Goal: Task Accomplishment & Management: Use online tool/utility

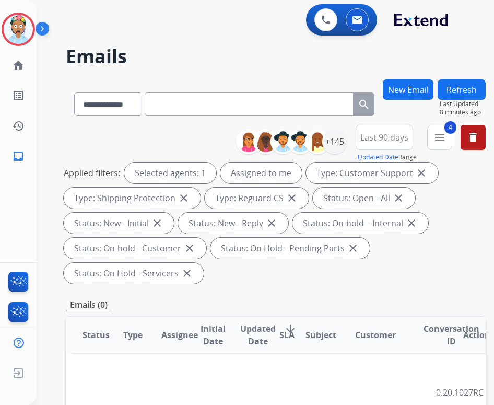
select select "**********"
click at [24, 26] on img at bounding box center [18, 29] width 29 height 29
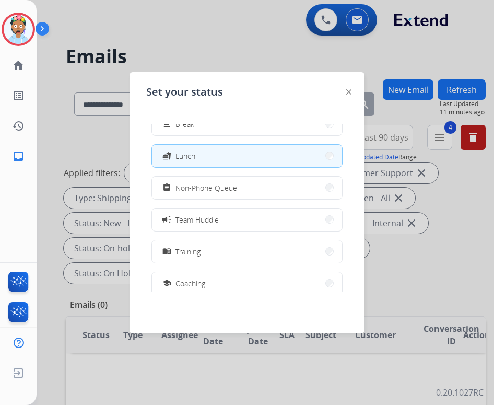
scroll to position [105, 0]
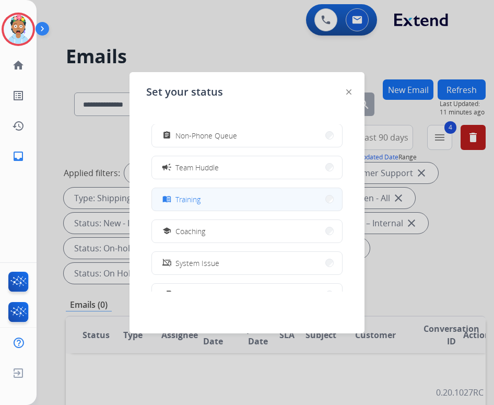
click at [223, 198] on button "menu_book Training" at bounding box center [247, 199] width 190 height 22
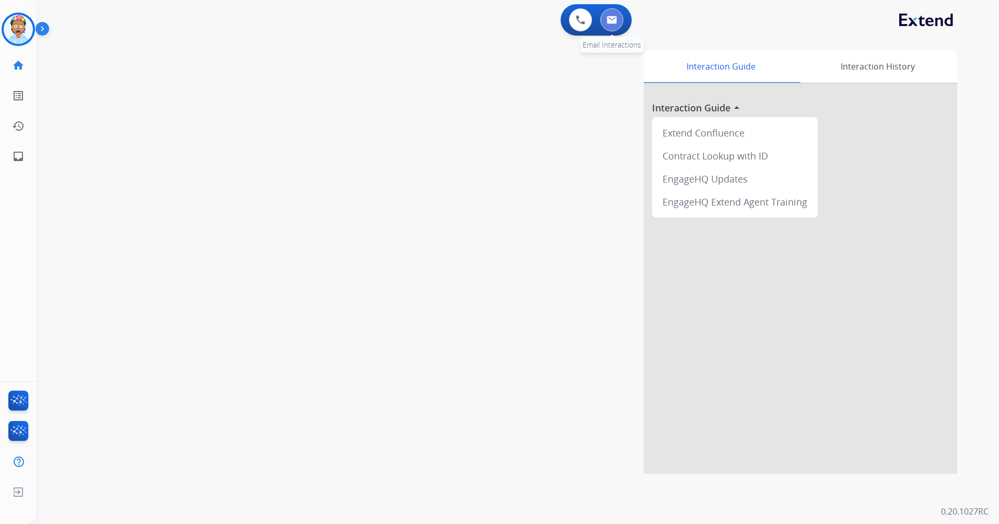
click at [494, 18] on img at bounding box center [612, 20] width 10 height 8
select select "**********"
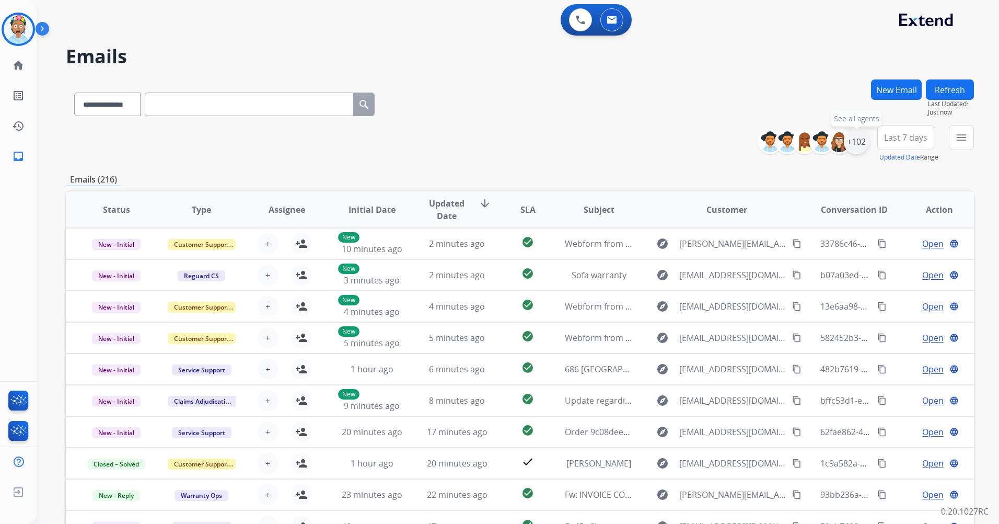
click at [494, 143] on div "+102" at bounding box center [856, 141] width 25 height 25
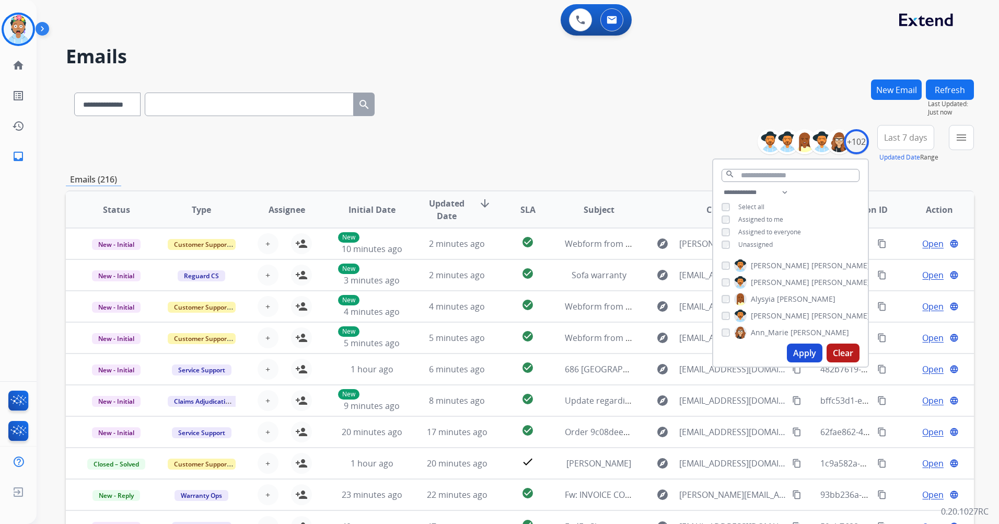
click at [494, 352] on button "Apply" at bounding box center [805, 352] width 36 height 19
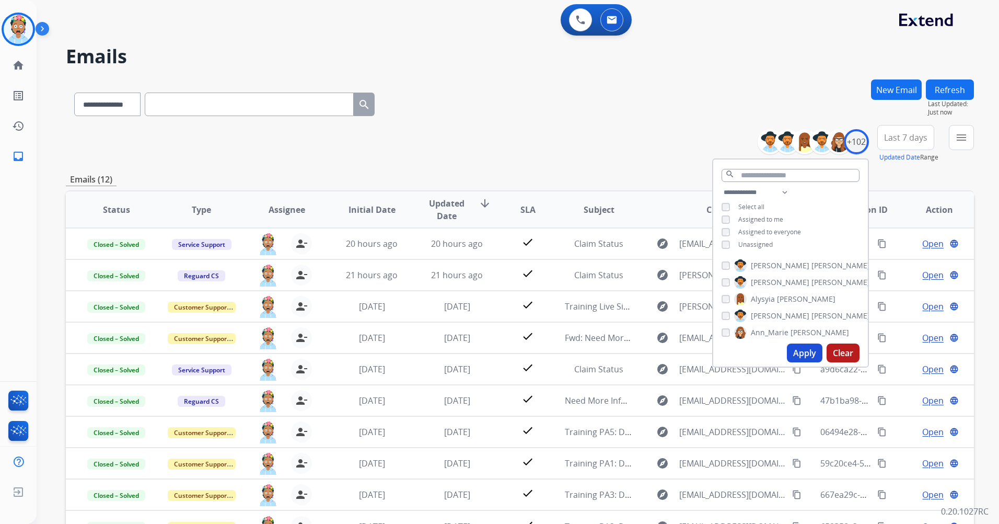
click at [494, 138] on span "Last 7 days" at bounding box center [905, 137] width 43 height 4
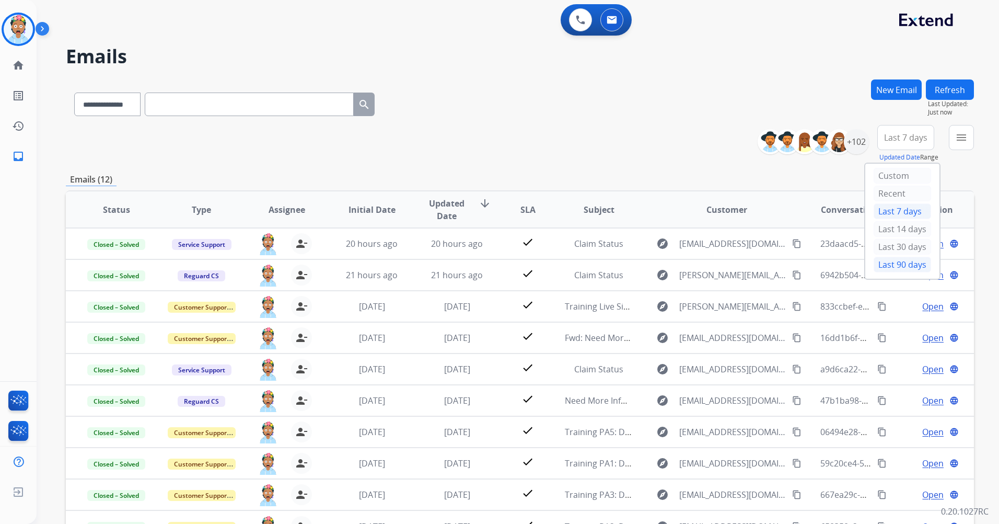
click at [494, 261] on div "Last 90 days" at bounding box center [902, 265] width 57 height 16
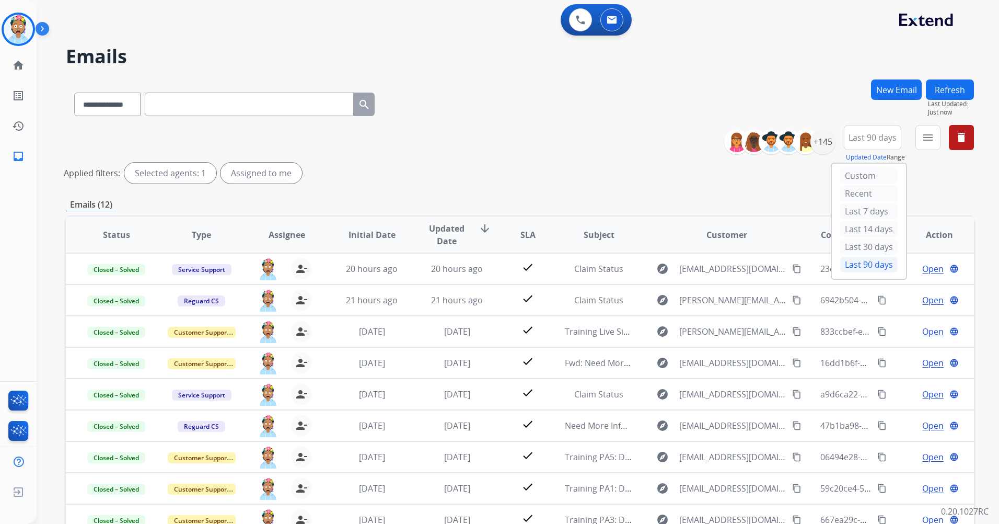
click at [494, 178] on div "Applied filters: Selected agents: 1 Assigned to me" at bounding box center [518, 173] width 908 height 21
click at [494, 137] on mat-icon "menu" at bounding box center [928, 137] width 13 height 13
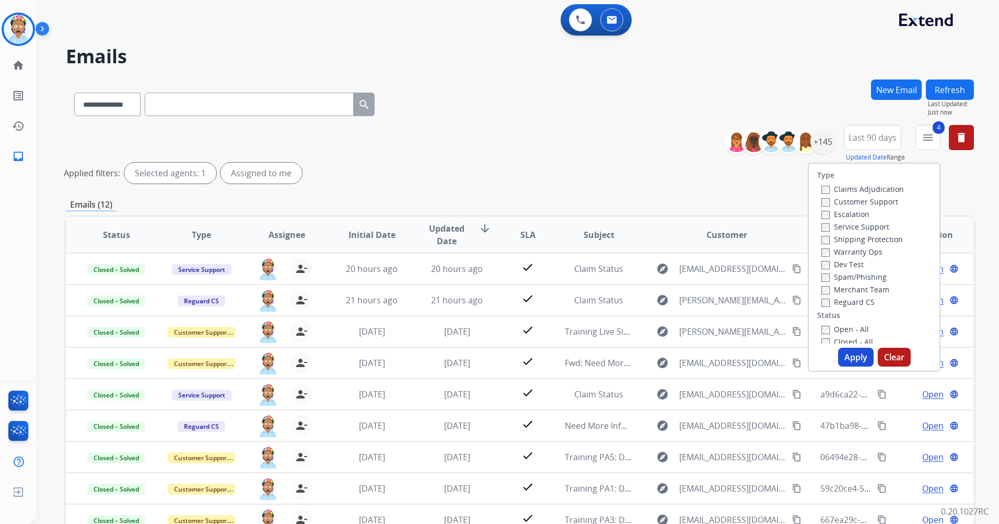
click at [494, 356] on button "Apply" at bounding box center [856, 357] width 36 height 19
